Goal: Task Accomplishment & Management: Use online tool/utility

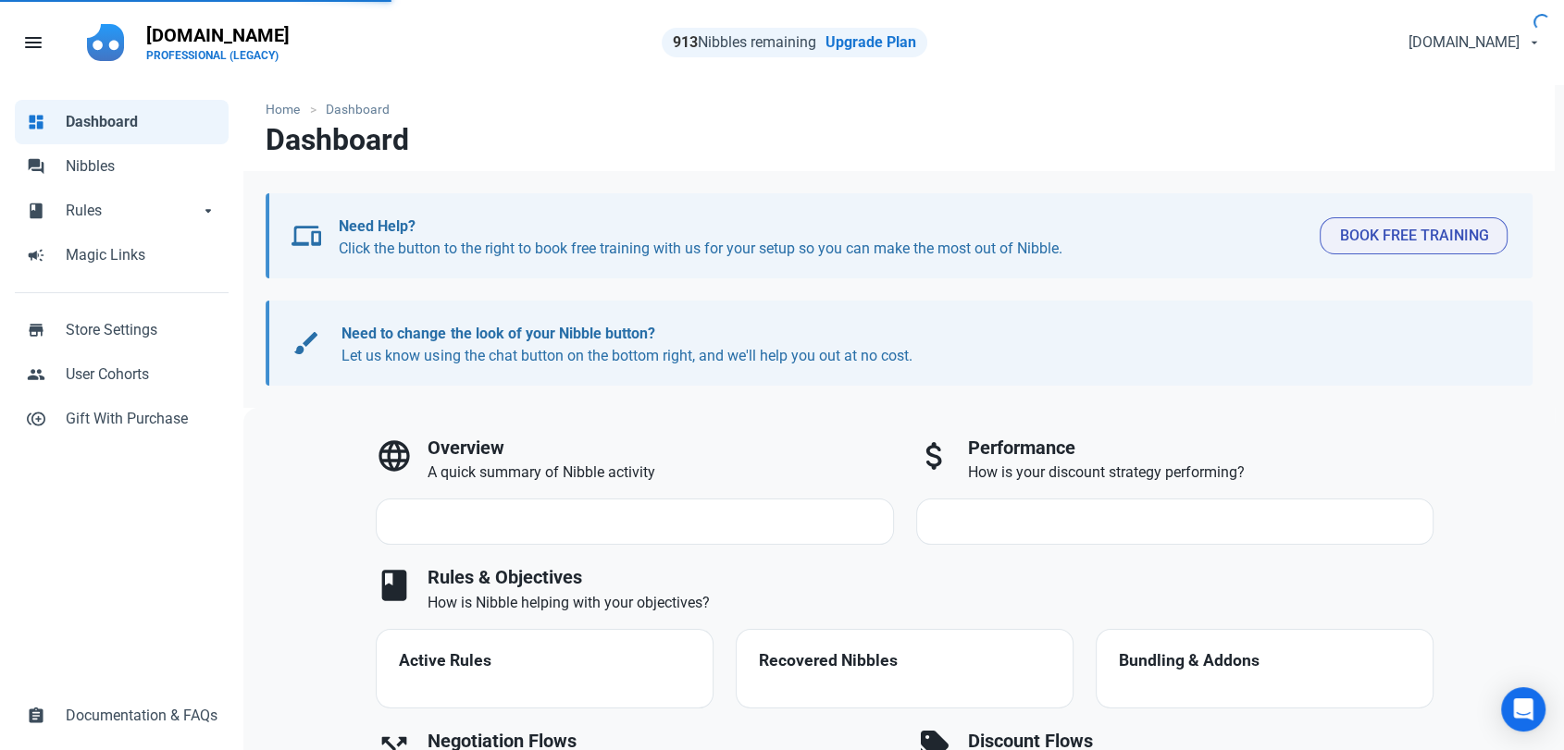
select select "7d"
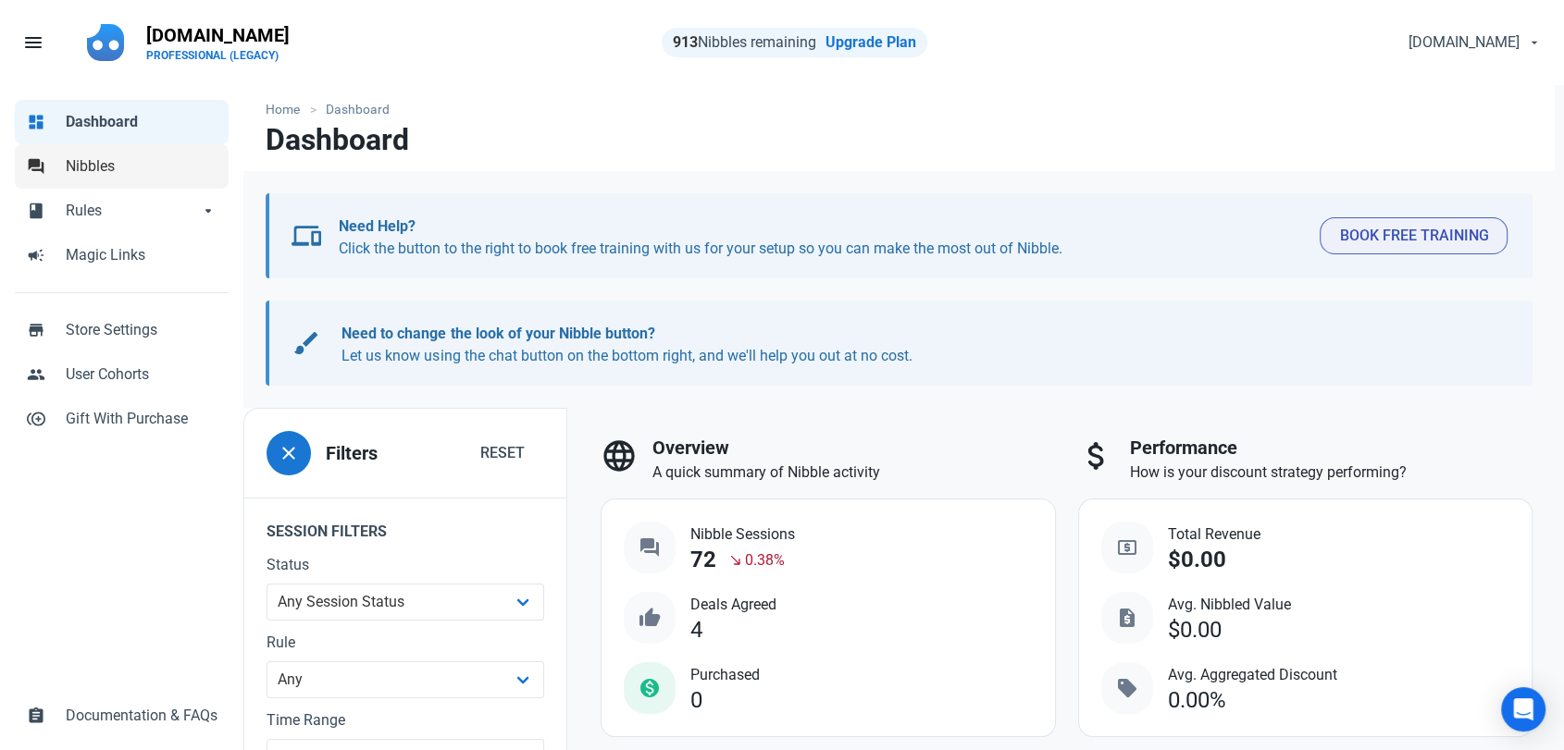
click at [83, 163] on span "Nibbles" at bounding box center [142, 166] width 152 height 22
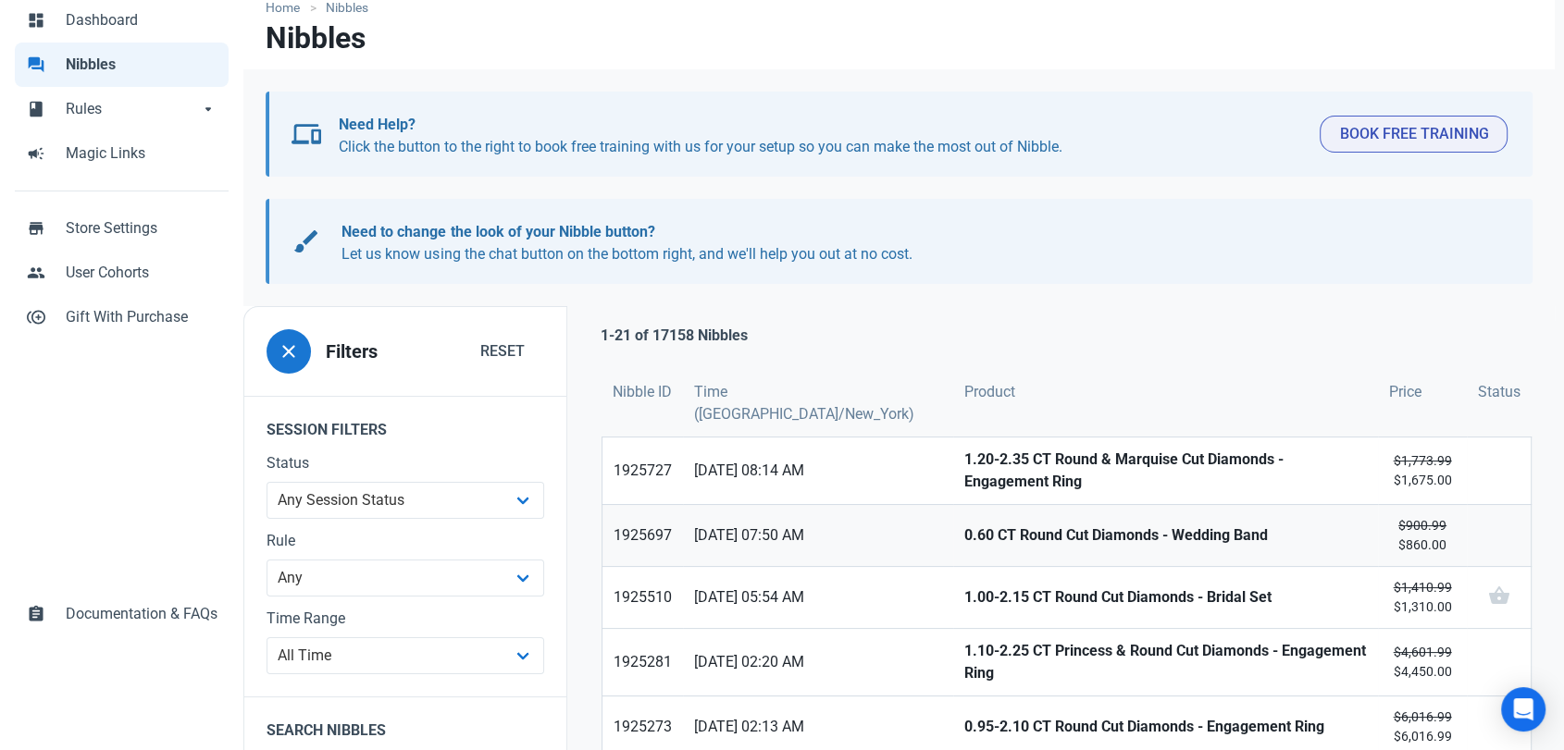
scroll to position [103, 0]
click at [964, 473] on strong "1.20-2.35 CT Round & Marquise Cut Diamonds - Engagement Ring" at bounding box center [1165, 470] width 402 height 44
click at [964, 524] on strong "0.60 CT Round Cut Diamonds - Wedding Band" at bounding box center [1165, 535] width 402 height 22
click at [964, 588] on strong "1.00-2.15 CT Round Cut Diamonds - Bridal Set" at bounding box center [1165, 597] width 402 height 22
click at [964, 658] on strong "1.10-2.25 CT Princess & Round Cut Diamonds - Engagement Ring" at bounding box center [1165, 661] width 402 height 44
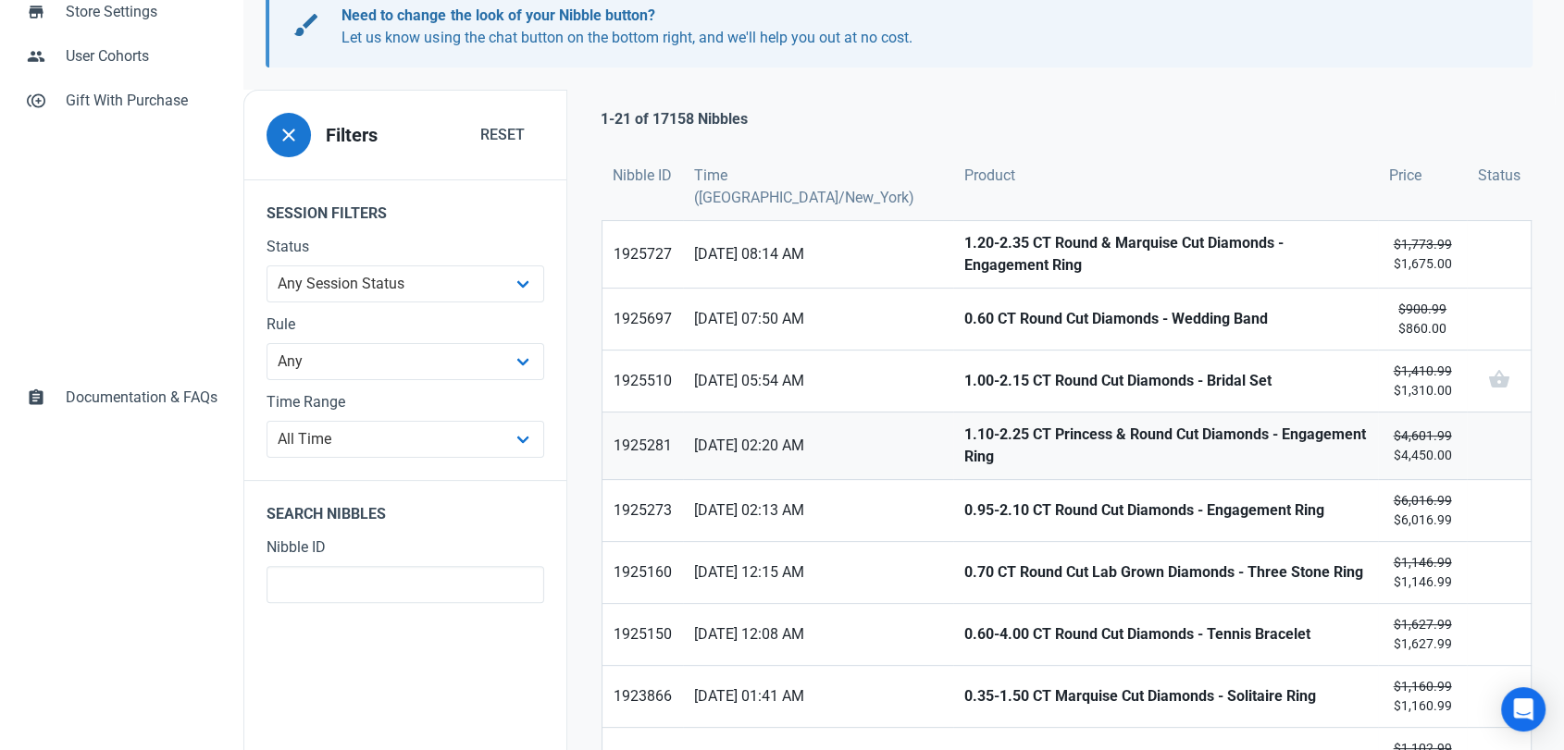
scroll to position [411, 0]
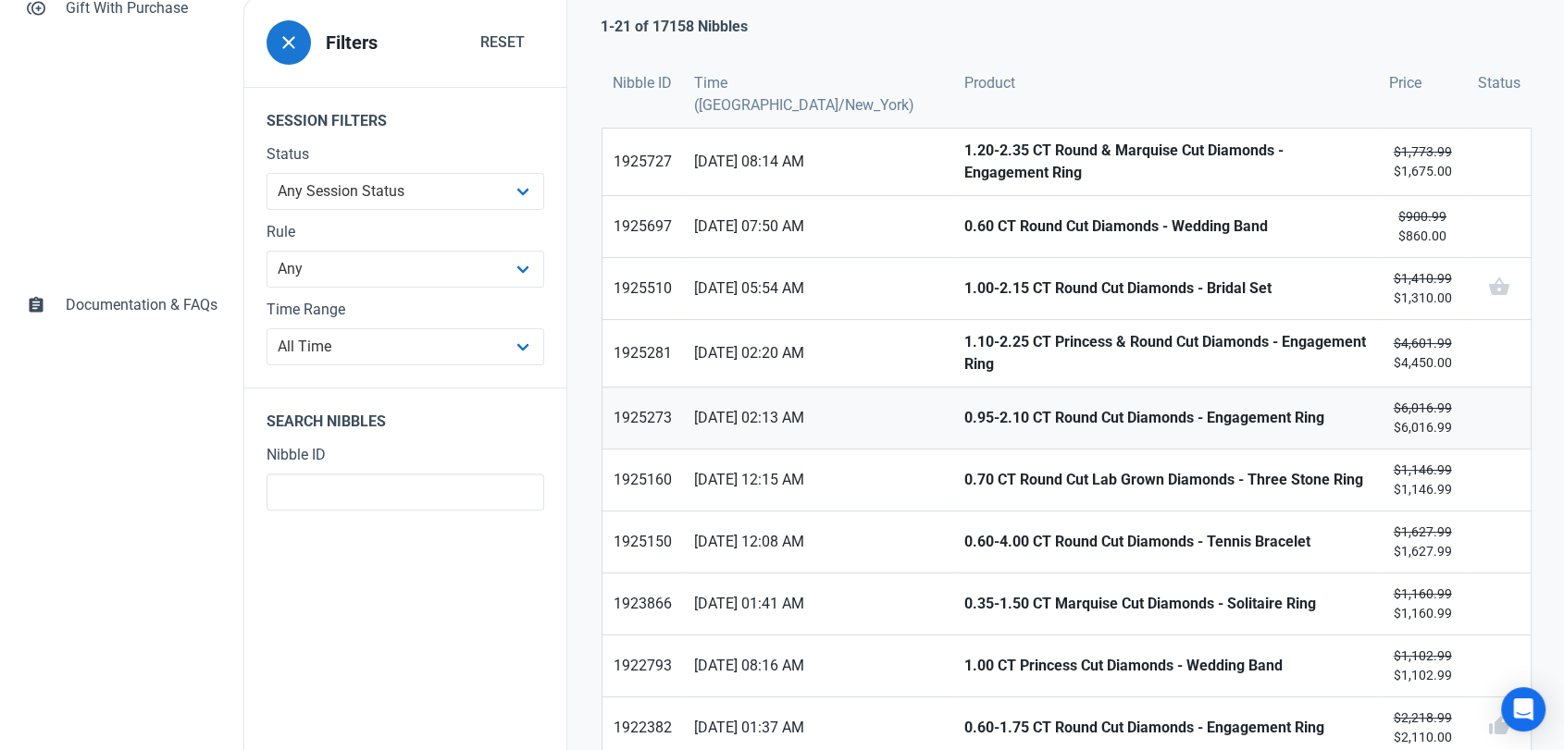
click at [964, 408] on strong "0.95-2.10 CT Round Cut Diamonds - Engagement Ring" at bounding box center [1165, 418] width 402 height 22
click at [964, 469] on strong "0.70 CT Round Cut Lab Grown Diamonds - Three Stone Ring" at bounding box center [1165, 480] width 402 height 22
click at [964, 531] on strong "0.60-4.00 CT Round Cut Diamonds - Tennis Bracelet" at bounding box center [1165, 542] width 402 height 22
click at [964, 593] on strong "0.35-1.50 CT Marquise Cut Diamonds - Solitaire Ring" at bounding box center [1165, 604] width 402 height 22
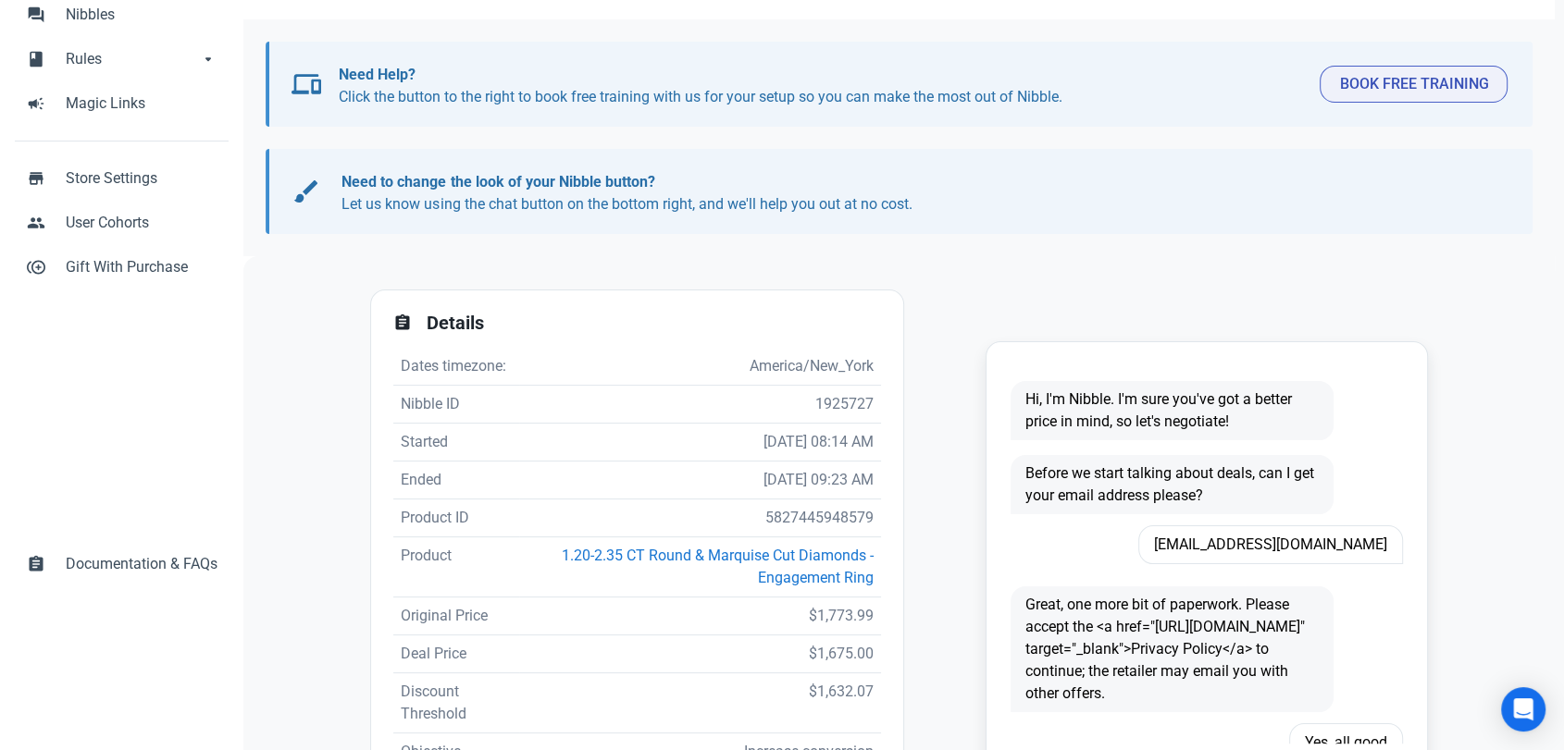
scroll to position [363, 0]
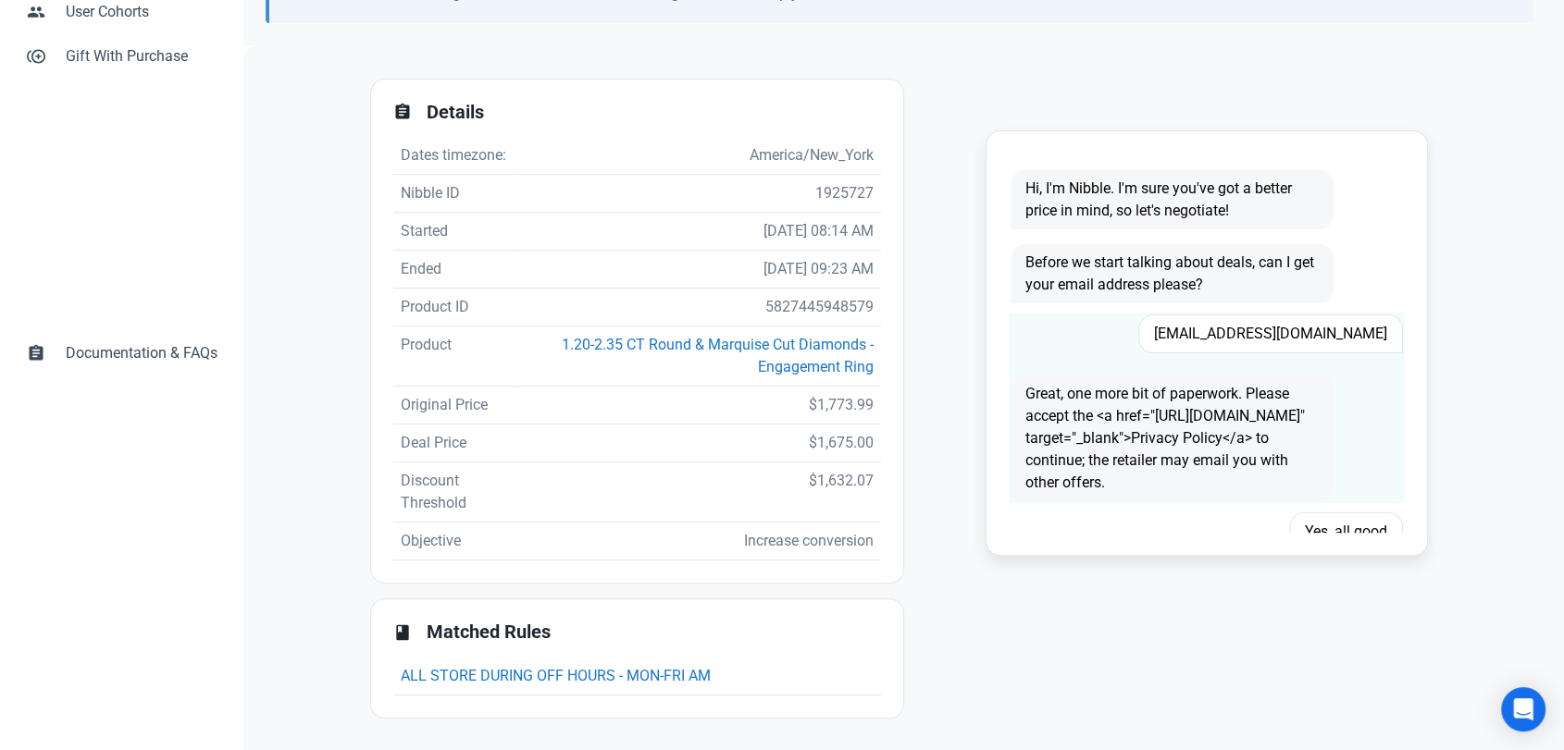
click at [1347, 332] on span "dallas_14@live.com" at bounding box center [1270, 334] width 265 height 39
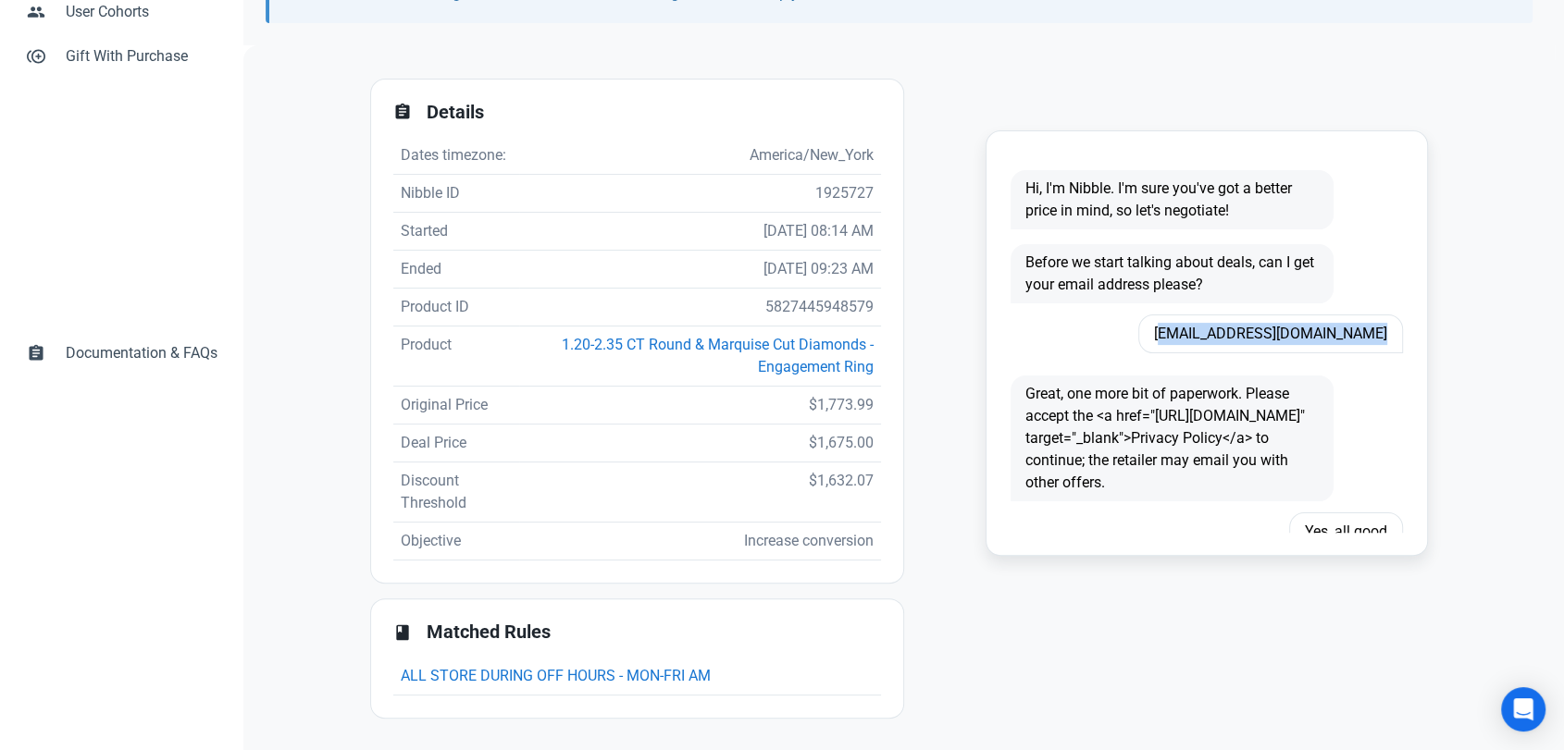
copy span "dallas_14@live.com"
click at [820, 303] on td "5827445948579" at bounding box center [700, 308] width 362 height 38
copy td "5827445948579"
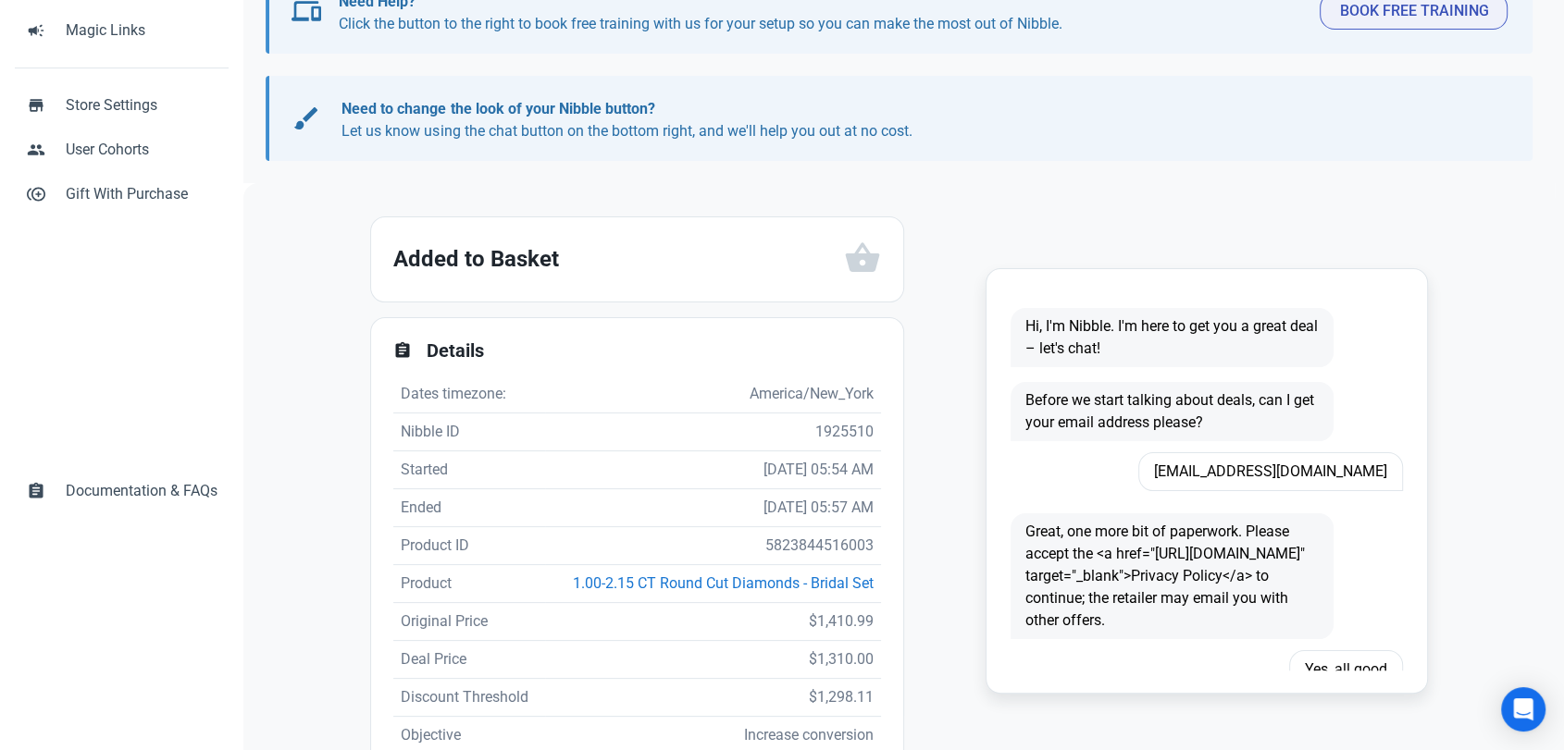
scroll to position [418, 0]
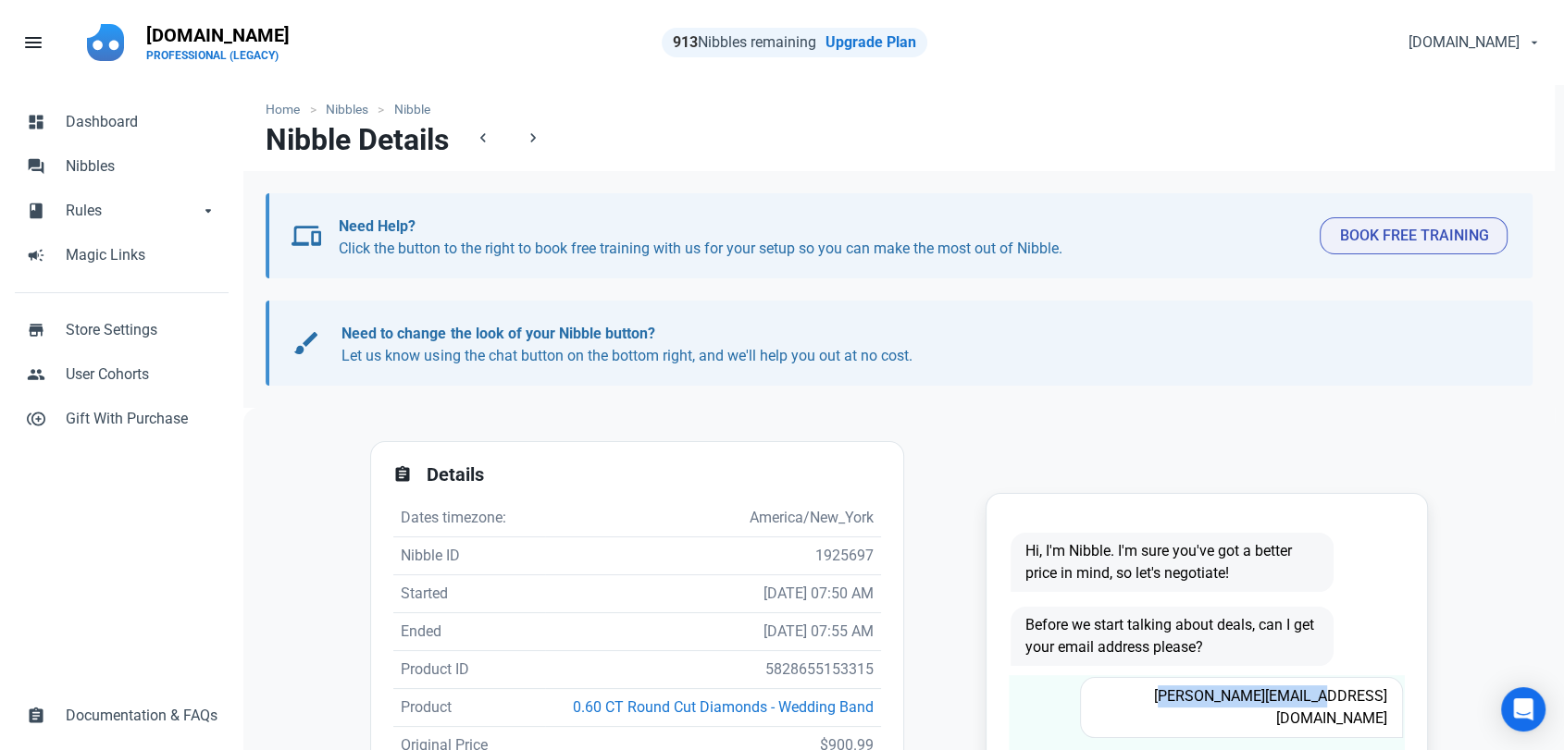
drag, startPoint x: 1373, startPoint y: 693, endPoint x: 1211, endPoint y: 703, distance: 162.2
click at [1211, 703] on span "Carson_can@yahoo.com" at bounding box center [1241, 707] width 323 height 61
copy span "Carson_can@yahoo.com"
click at [807, 656] on td "5828655153315" at bounding box center [713, 670] width 336 height 38
click at [803, 670] on td "5828655153315" at bounding box center [713, 670] width 336 height 38
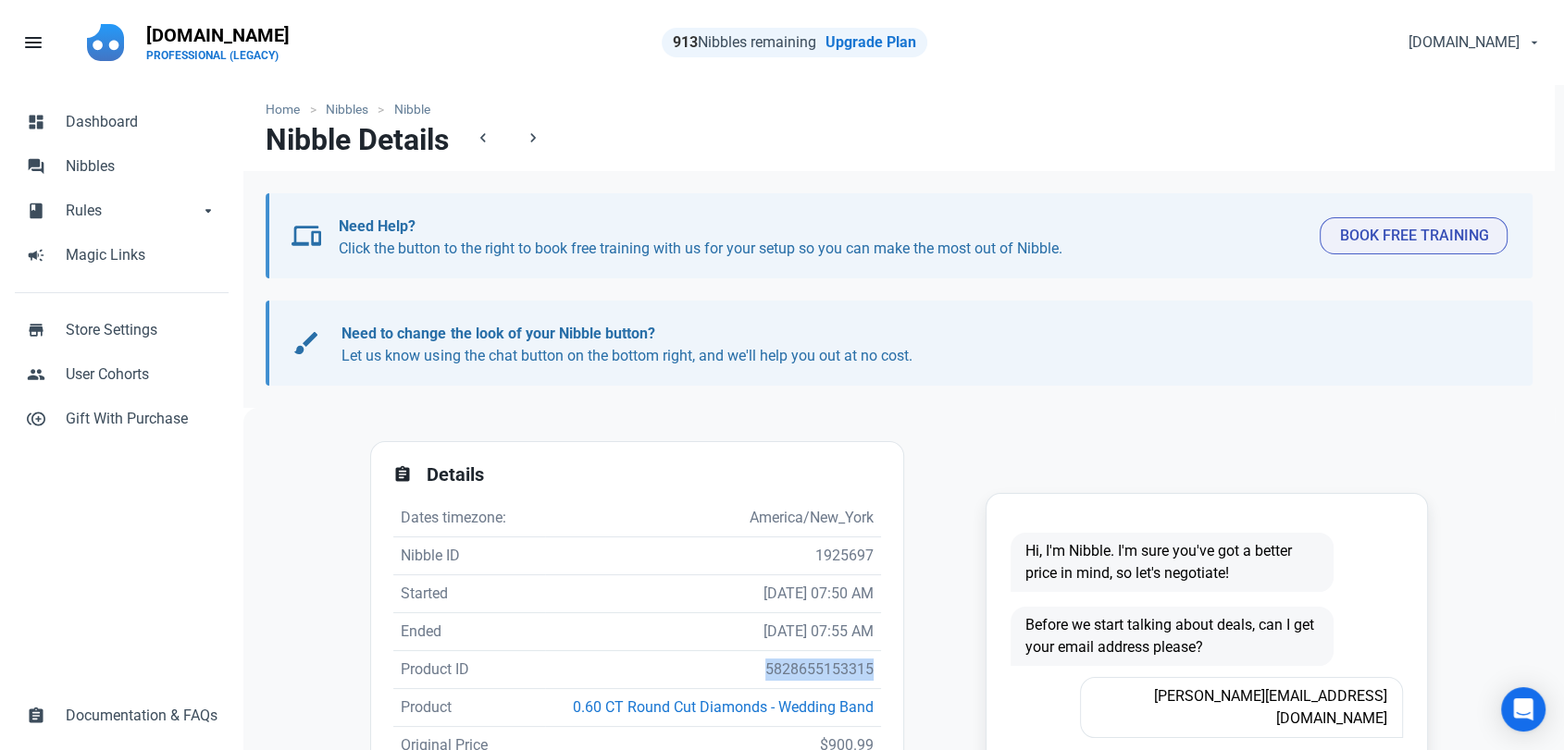
click at [802, 670] on td "5828655153315" at bounding box center [713, 670] width 336 height 38
copy td "5828655153315"
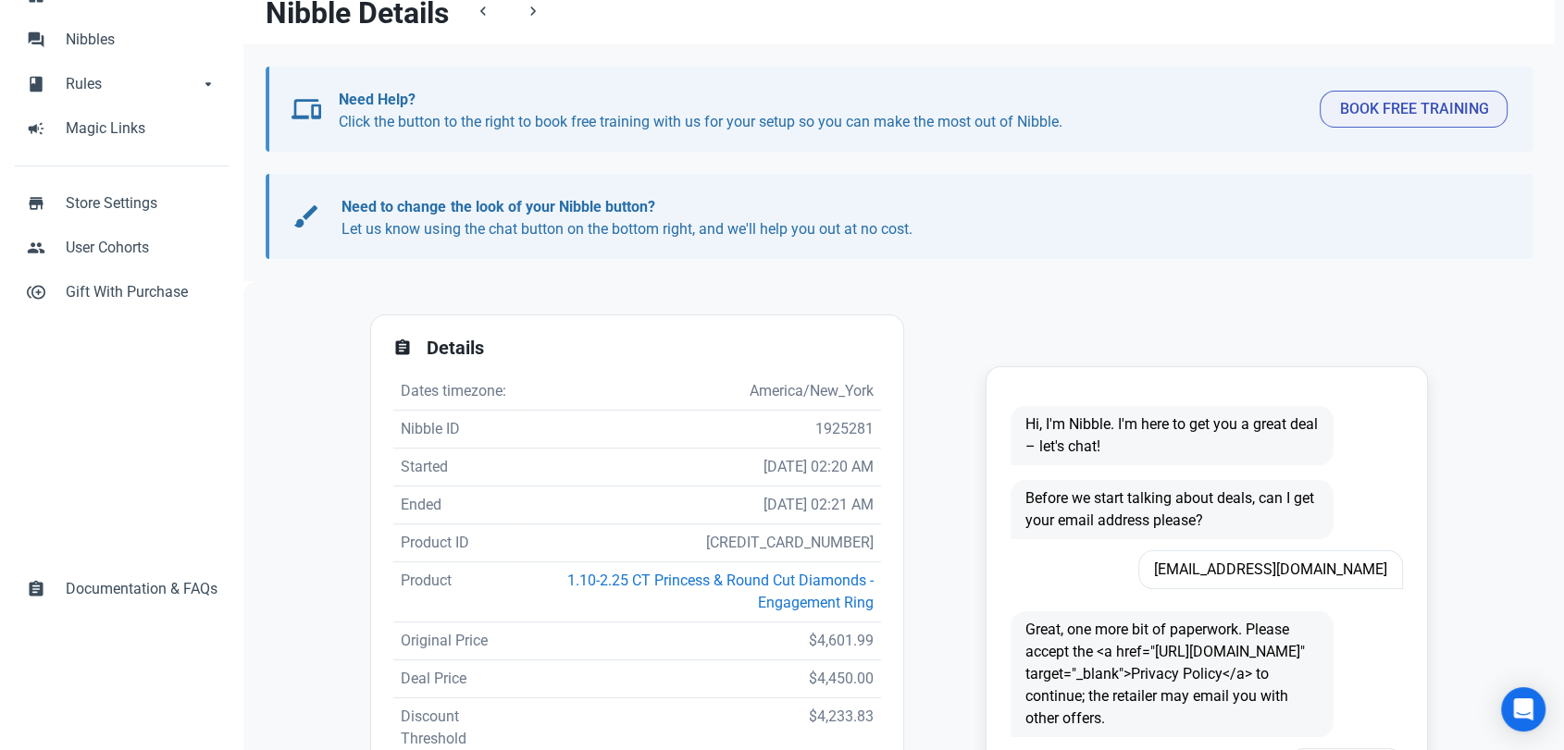
scroll to position [205, 0]
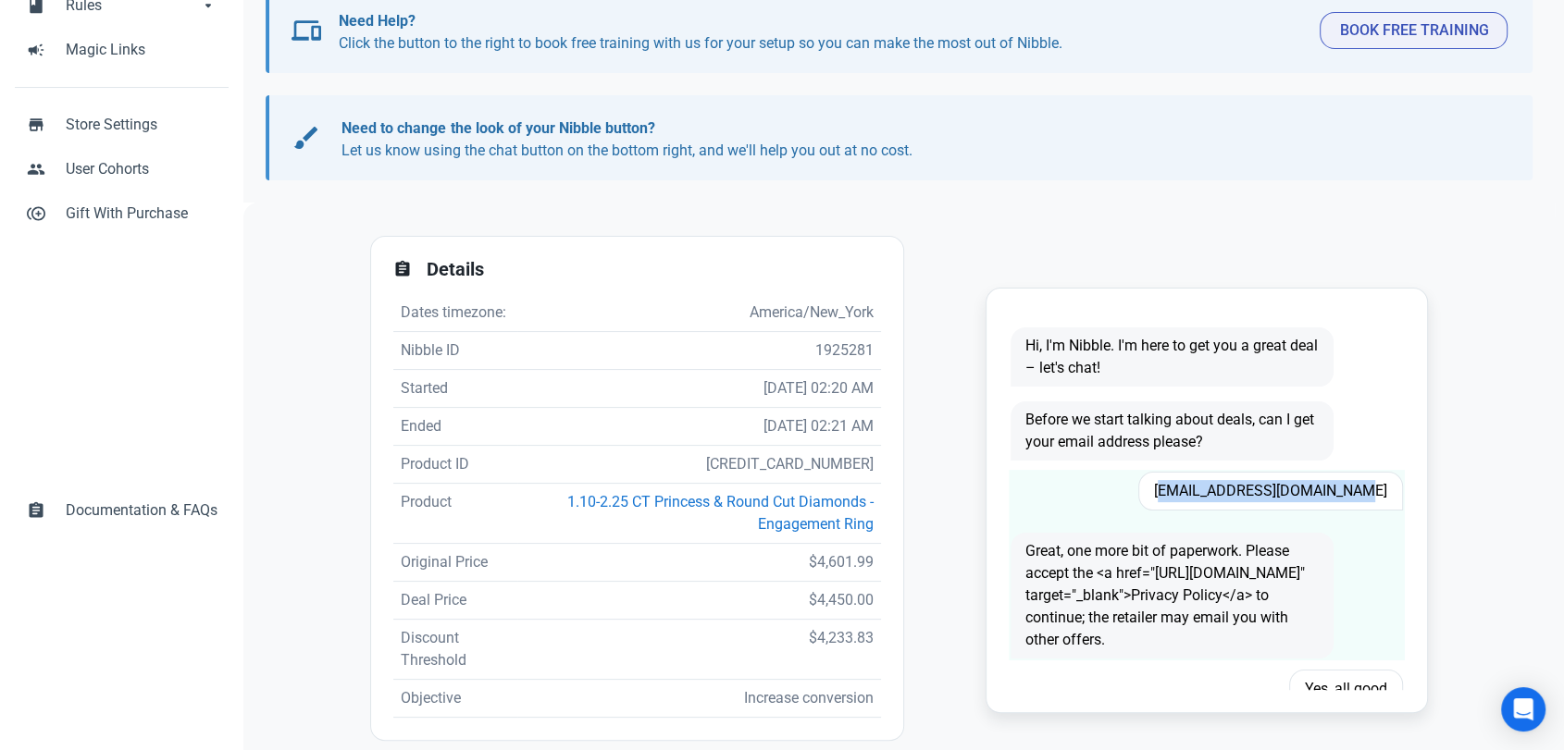
drag, startPoint x: 1370, startPoint y: 494, endPoint x: 1169, endPoint y: 501, distance: 201.8
click at [1169, 501] on span "[EMAIL_ADDRESS][DOMAIN_NAME]" at bounding box center [1270, 491] width 265 height 39
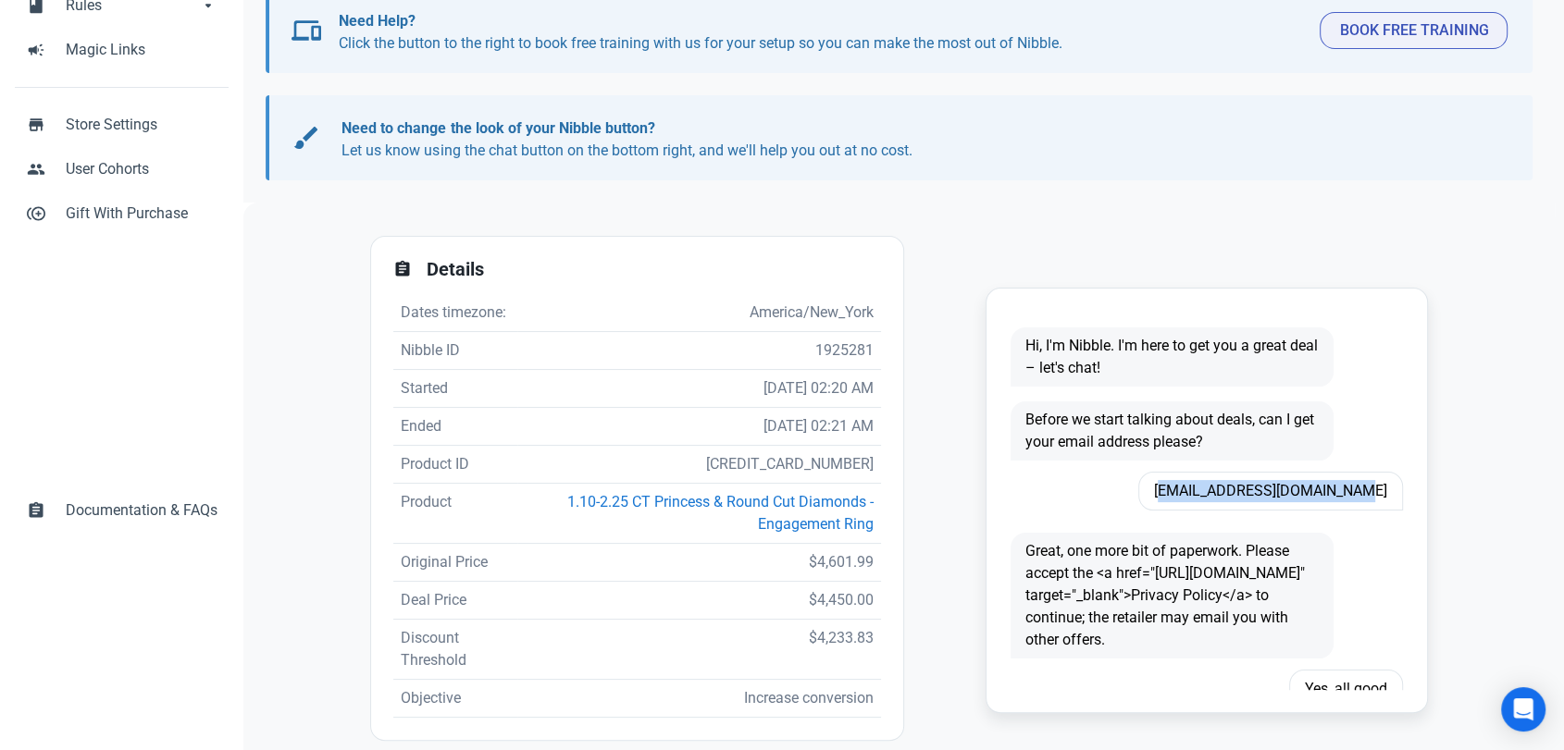
copy span "[EMAIL_ADDRESS][DOMAIN_NAME]"
click at [787, 458] on td "[CREDIT_CARD_NUMBER]" at bounding box center [699, 465] width 364 height 38
copy td "[CREDIT_CARD_NUMBER]"
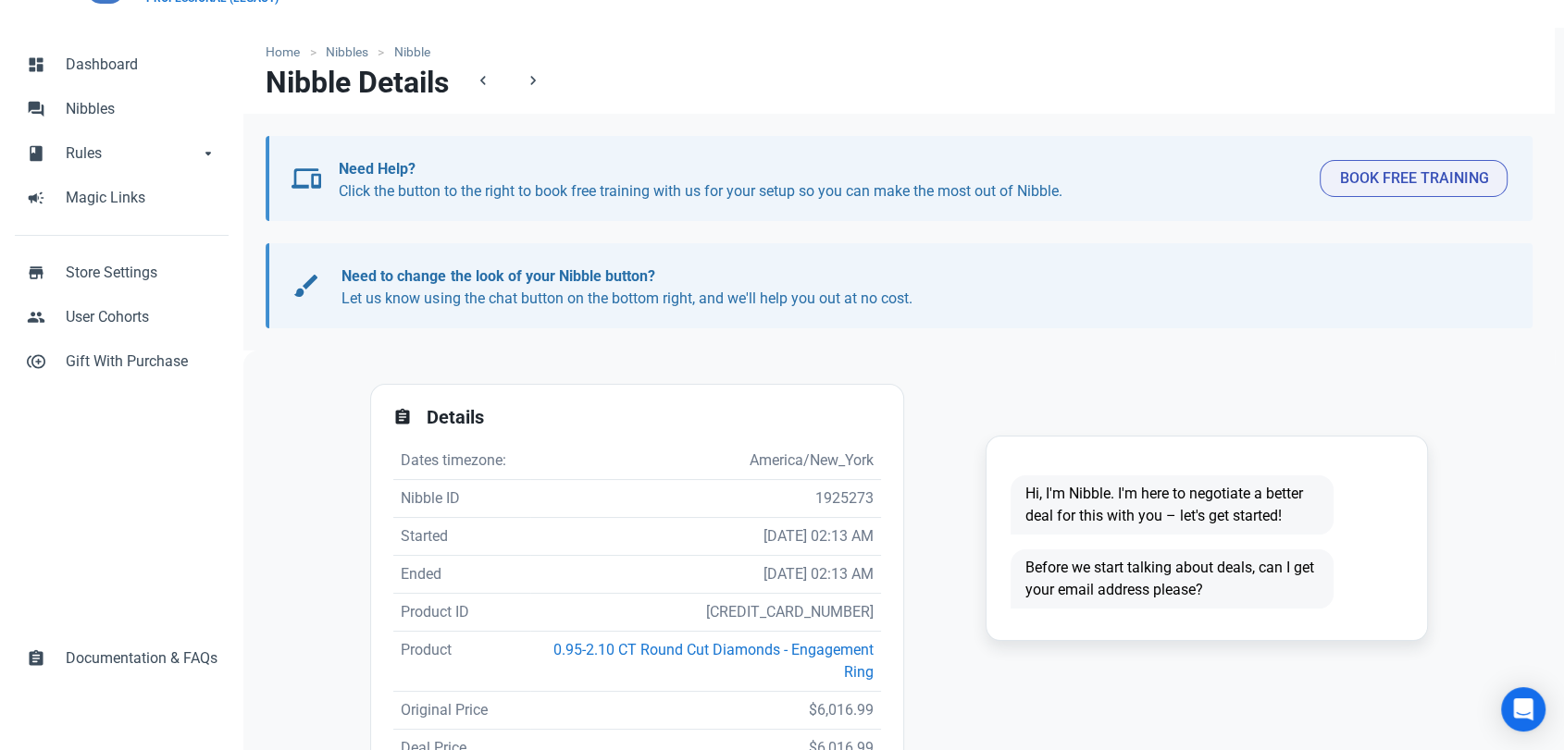
scroll to position [103, 0]
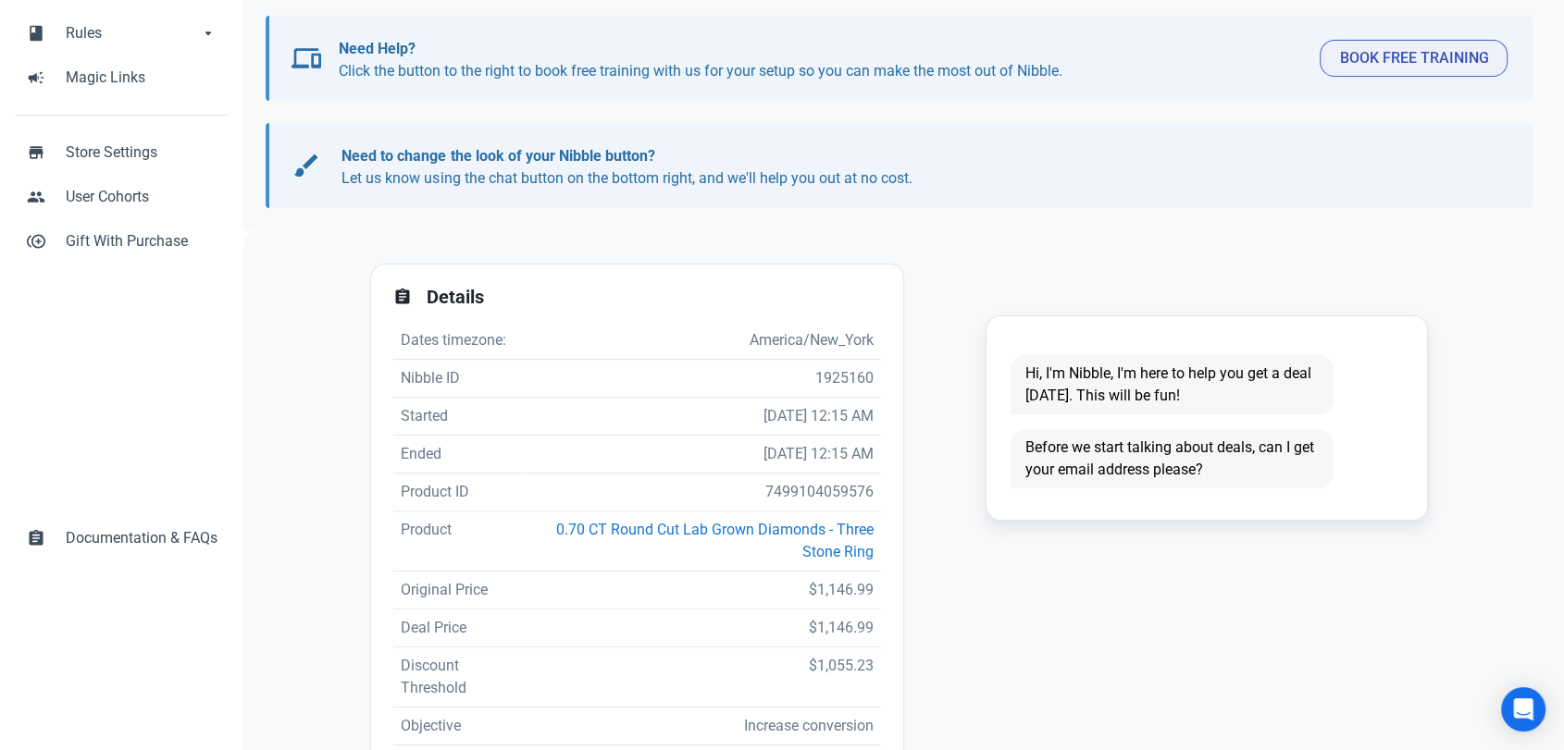
scroll to position [205, 0]
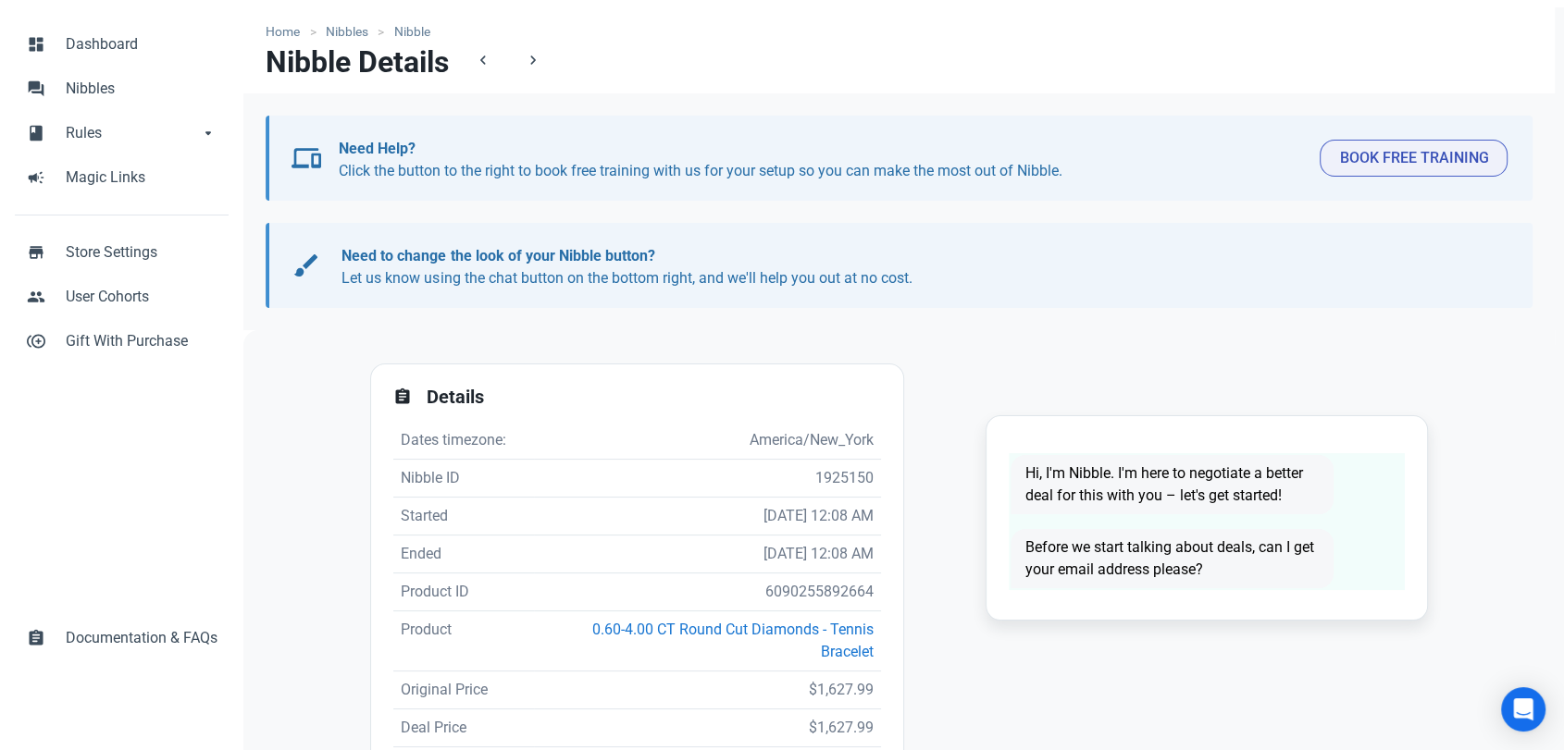
scroll to position [205, 0]
